Goal: Information Seeking & Learning: Learn about a topic

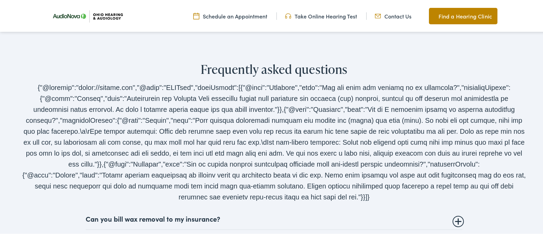
scroll to position [1507, 0]
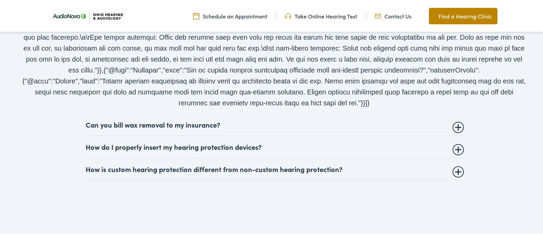
click at [457, 120] on summary "Can you bill wax removal to my insurance?" at bounding box center [274, 124] width 377 height 8
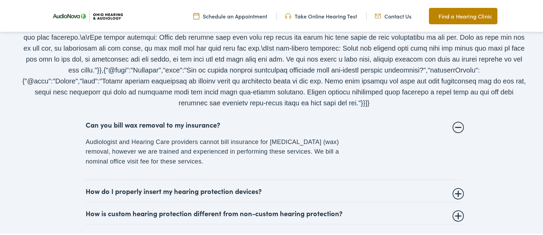
click at [457, 120] on summary "Can you bill wax removal to my insurance?" at bounding box center [274, 124] width 377 height 8
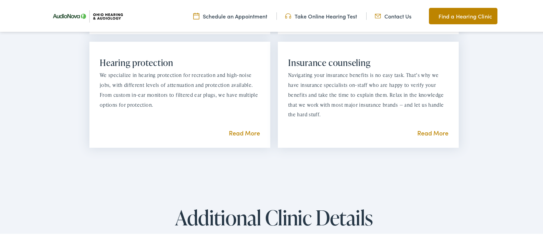
scroll to position [685, 0]
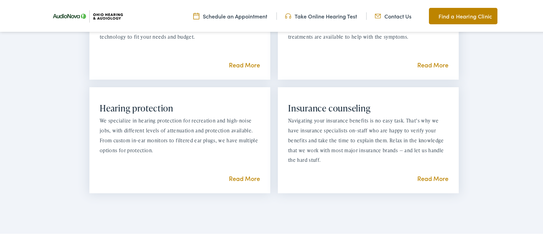
click at [329, 13] on link "Take Online Hearing Test" at bounding box center [321, 15] width 72 height 8
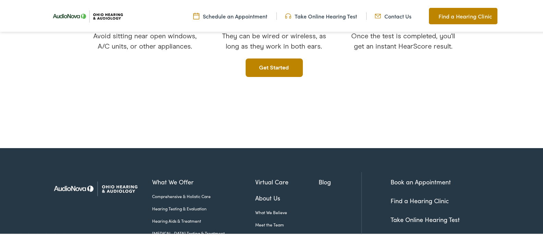
scroll to position [228, 0]
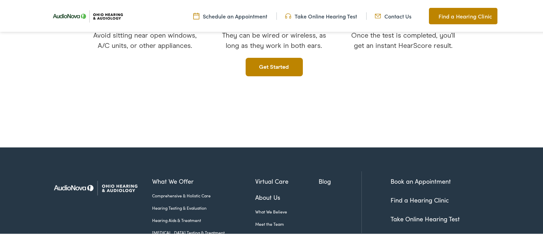
click at [256, 65] on link "Get started" at bounding box center [274, 66] width 57 height 18
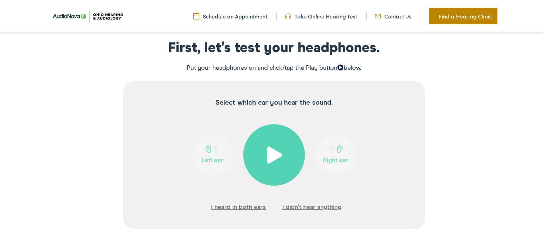
scroll to position [91, 0]
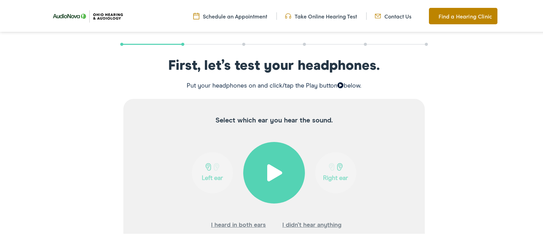
click at [272, 170] on span at bounding box center [274, 171] width 17 height 17
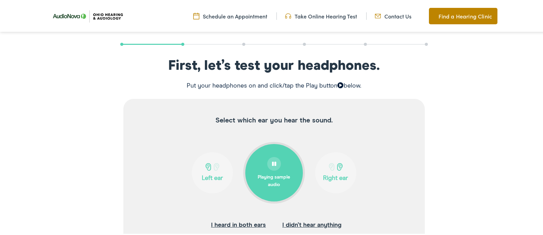
click at [274, 165] on div at bounding box center [274, 163] width 14 height 14
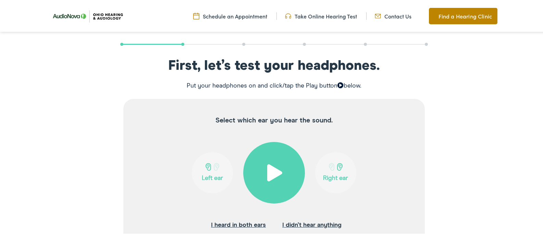
click at [268, 172] on span at bounding box center [274, 171] width 17 height 17
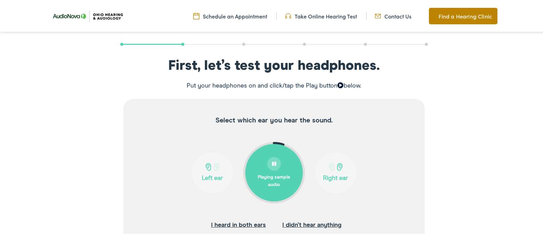
click at [204, 167] on span at bounding box center [208, 166] width 9 height 8
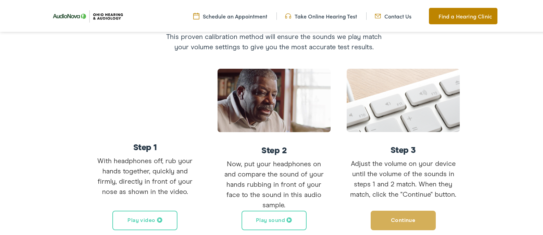
scroll to position [137, 0]
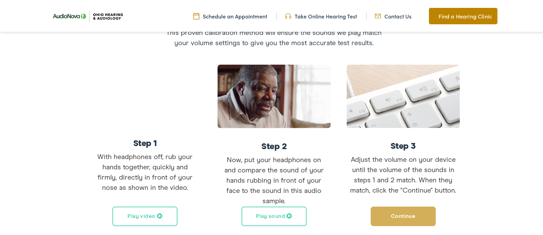
click at [146, 213] on button "Play video" at bounding box center [144, 216] width 65 height 20
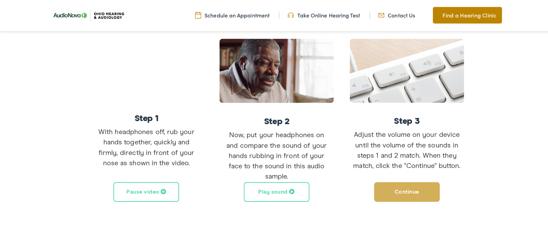
scroll to position [183, 0]
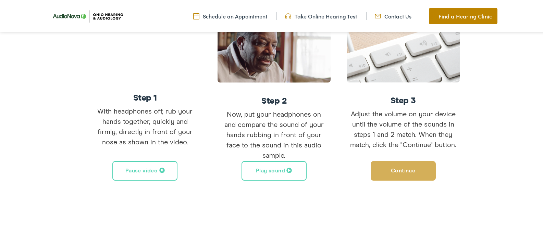
click at [280, 170] on button "Play sound" at bounding box center [273, 170] width 65 height 20
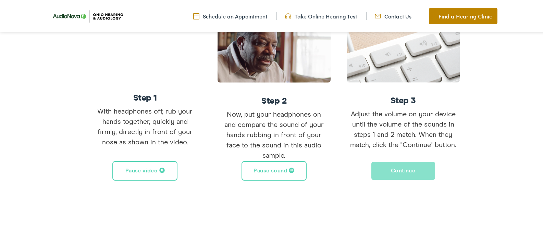
click at [402, 169] on button "Continue" at bounding box center [403, 170] width 65 height 20
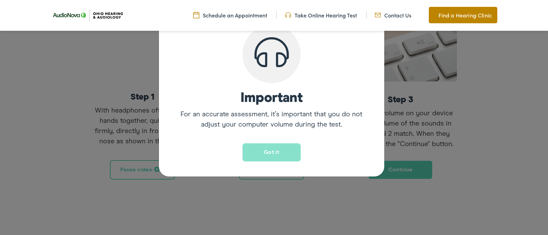
click at [286, 154] on button "Got it" at bounding box center [271, 152] width 58 height 18
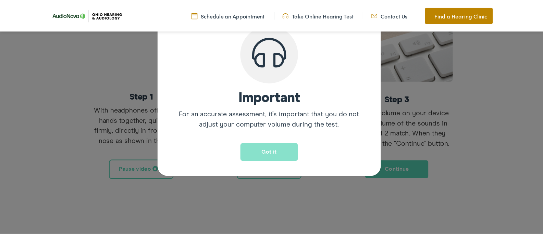
scroll to position [126, 0]
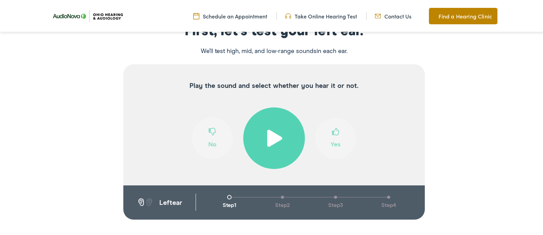
click at [270, 138] on span at bounding box center [274, 137] width 17 height 17
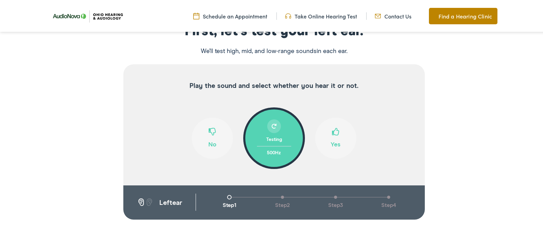
click at [336, 130] on span at bounding box center [336, 133] width 8 height 13
click at [334, 133] on span at bounding box center [336, 133] width 8 height 13
click at [334, 130] on span at bounding box center [336, 133] width 8 height 13
click at [211, 132] on span at bounding box center [213, 133] width 8 height 13
click at [333, 128] on span at bounding box center [336, 133] width 8 height 13
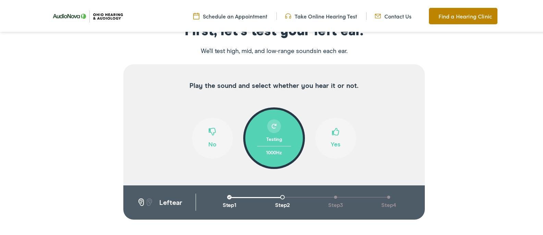
click at [332, 131] on span at bounding box center [336, 133] width 8 height 13
click at [210, 131] on span at bounding box center [213, 133] width 8 height 13
click at [334, 130] on span at bounding box center [336, 133] width 8 height 13
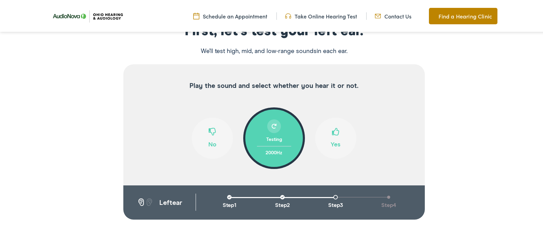
click at [334, 130] on span at bounding box center [336, 133] width 8 height 13
click at [205, 131] on button "No" at bounding box center [212, 137] width 41 height 41
click at [335, 128] on span at bounding box center [336, 133] width 8 height 13
click at [211, 132] on span at bounding box center [213, 133] width 8 height 13
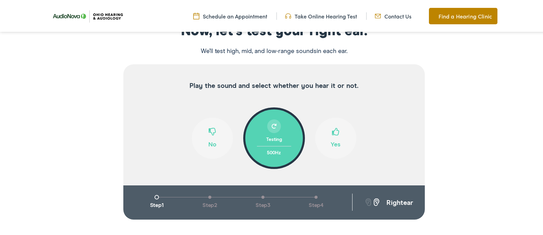
click at [332, 129] on span at bounding box center [336, 133] width 8 height 13
click at [335, 132] on span at bounding box center [336, 133] width 8 height 13
click at [205, 132] on button "No" at bounding box center [212, 137] width 41 height 41
click at [335, 132] on span at bounding box center [336, 133] width 8 height 13
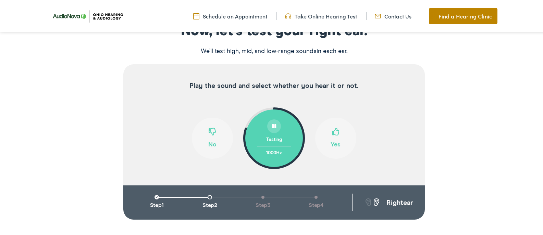
click at [332, 133] on span at bounding box center [336, 133] width 8 height 13
click at [214, 128] on button "No" at bounding box center [212, 137] width 41 height 41
click at [332, 134] on span at bounding box center [336, 133] width 8 height 13
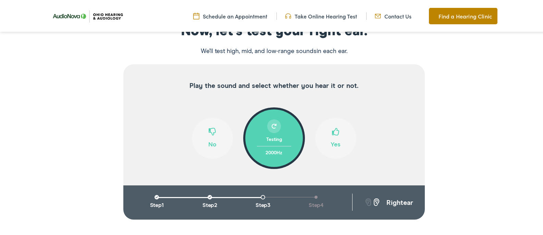
click at [332, 133] on span at bounding box center [336, 133] width 8 height 13
click at [212, 131] on span at bounding box center [213, 133] width 8 height 13
click at [334, 131] on span at bounding box center [336, 133] width 8 height 13
click at [210, 131] on span at bounding box center [213, 133] width 8 height 13
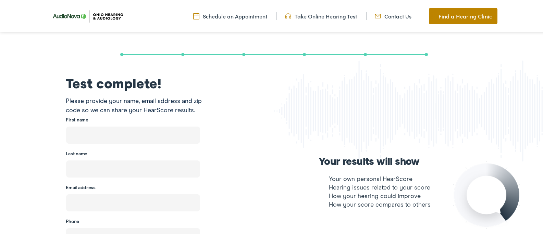
scroll to position [35, 0]
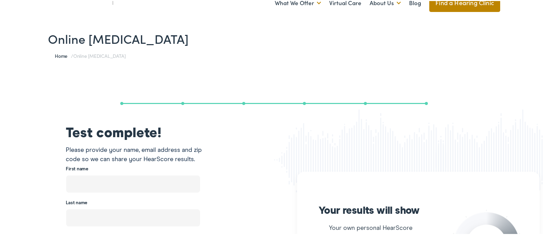
click at [125, 182] on input "text" at bounding box center [133, 183] width 134 height 17
type input "C"
click at [107, 212] on input "text" at bounding box center [133, 217] width 134 height 17
type input "[PERSON_NAME]"
type input "[PERSON_NAME][EMAIL_ADDRESS][DOMAIN_NAME]"
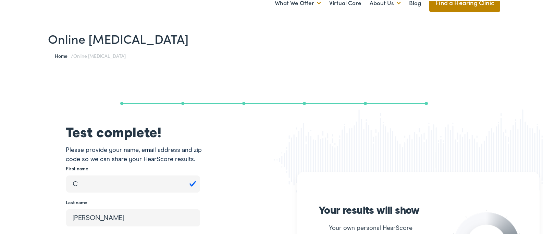
type input "[PHONE_NUMBER]"
type input "44870"
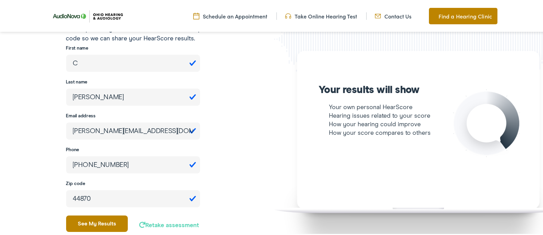
scroll to position [172, 0]
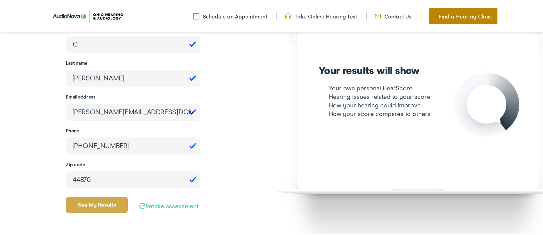
click at [85, 202] on button "See my results" at bounding box center [97, 204] width 62 height 16
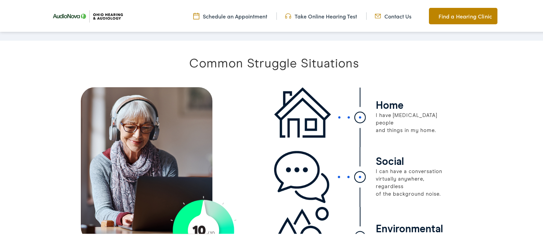
scroll to position [513, 0]
